Goal: Information Seeking & Learning: Learn about a topic

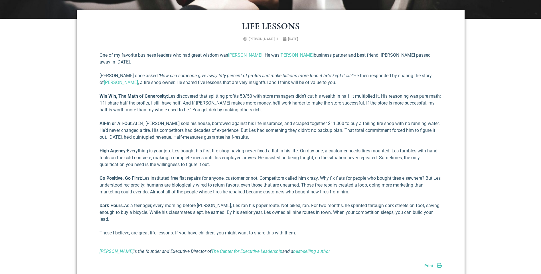
scroll to position [228, 0]
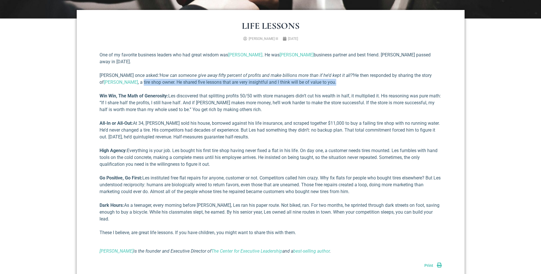
drag, startPoint x: 137, startPoint y: 75, endPoint x: 331, endPoint y: 76, distance: 193.9
click at [331, 76] on p "[PERSON_NAME] once asked: ‘How can someone give away fifty percent of profits a…" at bounding box center [271, 79] width 342 height 14
drag, startPoint x: 331, startPoint y: 76, endPoint x: 236, endPoint y: 104, distance: 98.6
click at [236, 104] on p "Win Win, The Math of Generosity: Les discovered that splitting profits 50/50 wi…" at bounding box center [271, 103] width 342 height 21
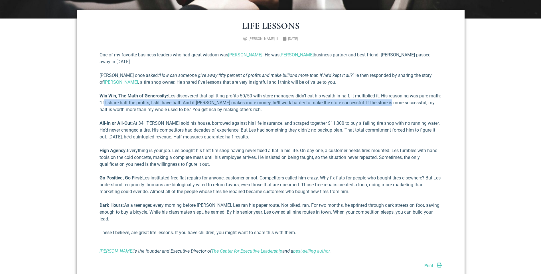
drag, startPoint x: 128, startPoint y: 96, endPoint x: 402, endPoint y: 94, distance: 273.8
click at [358, 94] on p "Win Win, The Math of Generosity: Les discovered that splitting profits 50/50 wi…" at bounding box center [271, 103] width 342 height 21
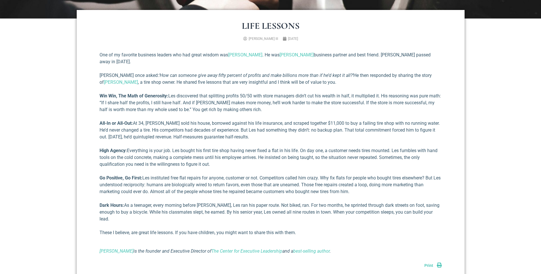
click at [317, 120] on p "All-In or All-Out: At 34, Les sold his house, borrowed against his life insuran…" at bounding box center [271, 130] width 342 height 21
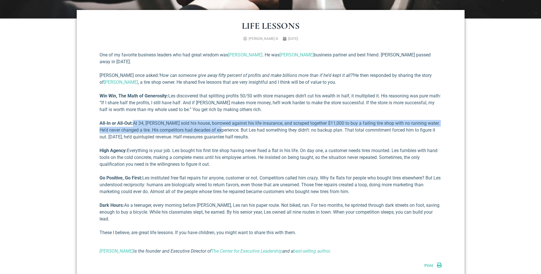
drag, startPoint x: 132, startPoint y: 116, endPoint x: 222, endPoint y: 124, distance: 90.5
click at [222, 124] on p "All-In or All-Out: At 34, Les sold his house, borrowed against his life insuran…" at bounding box center [271, 130] width 342 height 21
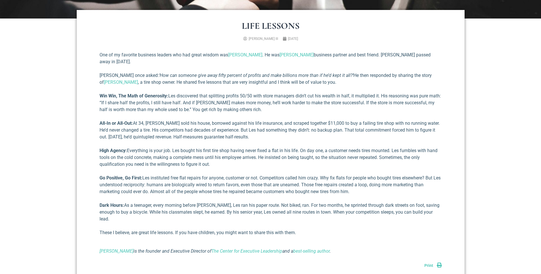
drag, startPoint x: 222, startPoint y: 124, endPoint x: 228, endPoint y: 134, distance: 12.0
click at [228, 134] on div "One of my favorite business leaders who had great wisdom was [PERSON_NAME] . He…" at bounding box center [271, 153] width 342 height 203
drag, startPoint x: 131, startPoint y: 123, endPoint x: 257, endPoint y: 125, distance: 126.3
click at [257, 125] on p "All-In or All-Out: At 34, Les sold his house, borrowed against his life insuran…" at bounding box center [271, 130] width 342 height 21
drag, startPoint x: 257, startPoint y: 125, endPoint x: 258, endPoint y: 136, distance: 11.4
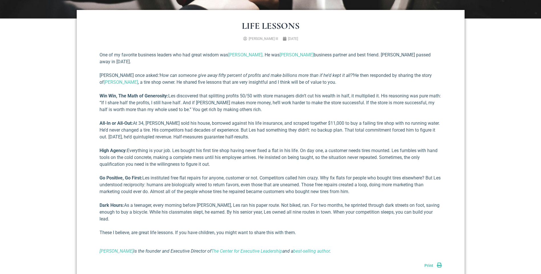
click at [258, 136] on div "One of my favorite business leaders who had great wisdom was [PERSON_NAME] . He…" at bounding box center [271, 153] width 342 height 203
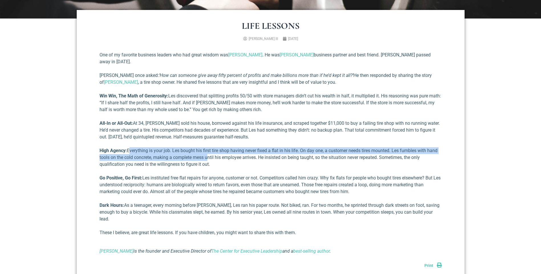
drag, startPoint x: 129, startPoint y: 144, endPoint x: 209, endPoint y: 149, distance: 79.7
click at [209, 149] on p "High Agency: Everything is your job. Les bought his first tire shop having neve…" at bounding box center [271, 157] width 342 height 21
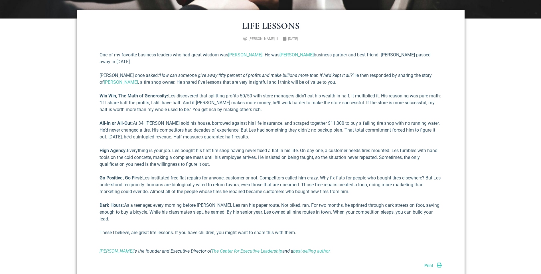
drag, startPoint x: 209, startPoint y: 149, endPoint x: 203, endPoint y: 166, distance: 18.0
click at [203, 166] on div "One of my favorite business leaders who had great wisdom was [PERSON_NAME] . He…" at bounding box center [271, 153] width 342 height 203
drag, startPoint x: 146, startPoint y: 170, endPoint x: 250, endPoint y: 173, distance: 103.6
click at [250, 171] on p "Go Positive, Go First: Les instituted free flat repairs for anyone, customer or…" at bounding box center [271, 185] width 342 height 21
drag, startPoint x: 250, startPoint y: 173, endPoint x: 238, endPoint y: 180, distance: 13.9
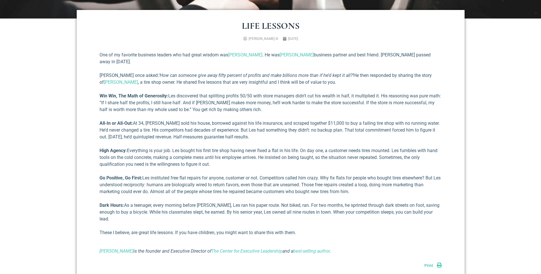
click at [238, 171] on p "Go Positive, Go First: Les instituted free flat repairs for anyone, customer or…" at bounding box center [271, 185] width 342 height 21
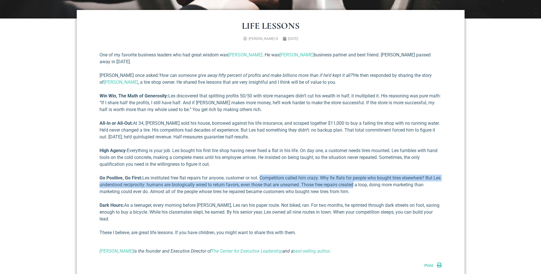
drag, startPoint x: 263, startPoint y: 173, endPoint x: 364, endPoint y: 176, distance: 100.7
click at [358, 171] on p "Go Positive, Go First: Les instituted free flat repairs for anyone, customer or…" at bounding box center [271, 185] width 342 height 21
click at [224, 171] on p "Go Positive, Go First: Les instituted free flat repairs for anyone, customer or…" at bounding box center [271, 185] width 342 height 21
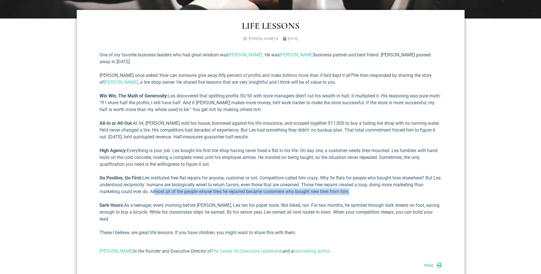
drag, startPoint x: 155, startPoint y: 185, endPoint x: 364, endPoint y: 183, distance: 208.5
click at [358, 171] on p "Go Positive, Go First: Les instituted free flat repairs for anyone, customer or…" at bounding box center [271, 185] width 342 height 21
click at [260, 171] on p "Dark Hours: As a teenager, every morning before [PERSON_NAME], Les ran his pape…" at bounding box center [271, 212] width 342 height 21
drag, startPoint x: 124, startPoint y: 197, endPoint x: 324, endPoint y: 207, distance: 199.9
click at [324, 171] on p "Dark Hours: As a teenager, every morning before [PERSON_NAME], Les ran his pape…" at bounding box center [271, 212] width 342 height 21
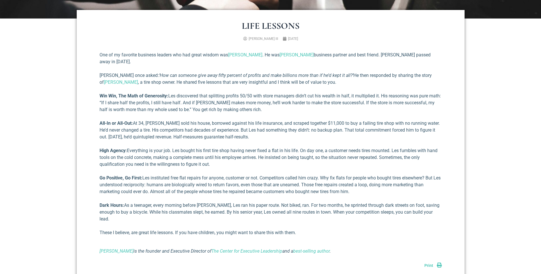
drag, startPoint x: 324, startPoint y: 207, endPoint x: 347, endPoint y: 216, distance: 25.3
click at [347, 171] on p "These I believe, are great life lessons. If you have children, you might want t…" at bounding box center [271, 233] width 342 height 7
click at [209, 171] on p "Dark Hours: As a teenager, every morning before [PERSON_NAME], Les ran his pape…" at bounding box center [271, 212] width 342 height 21
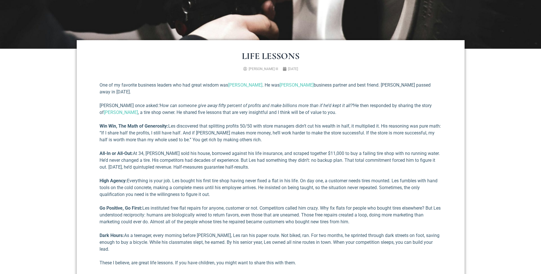
scroll to position [200, 0]
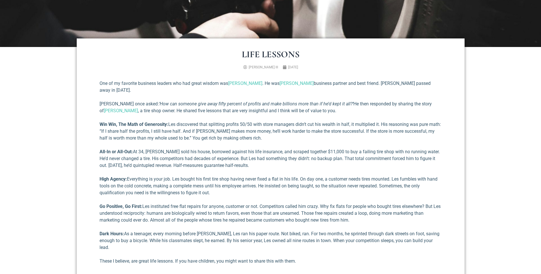
click at [231, 166] on div "One of my favorite business leaders who had great wisdom was [PERSON_NAME] . He…" at bounding box center [271, 181] width 342 height 203
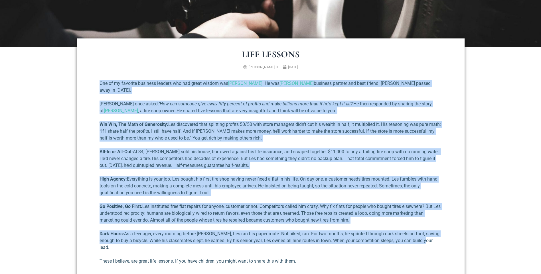
drag, startPoint x: 100, startPoint y: 82, endPoint x: 427, endPoint y: 235, distance: 361.2
click at [358, 171] on div "One of my favorite business leaders who had great wisdom was [PERSON_NAME] . He…" at bounding box center [271, 181] width 342 height 203
copy div "Lor ip do sitametc adipisci elitsed doe tem incid utlabo etd Magnaal Enimad . M…"
